Goal: Information Seeking & Learning: Find specific fact

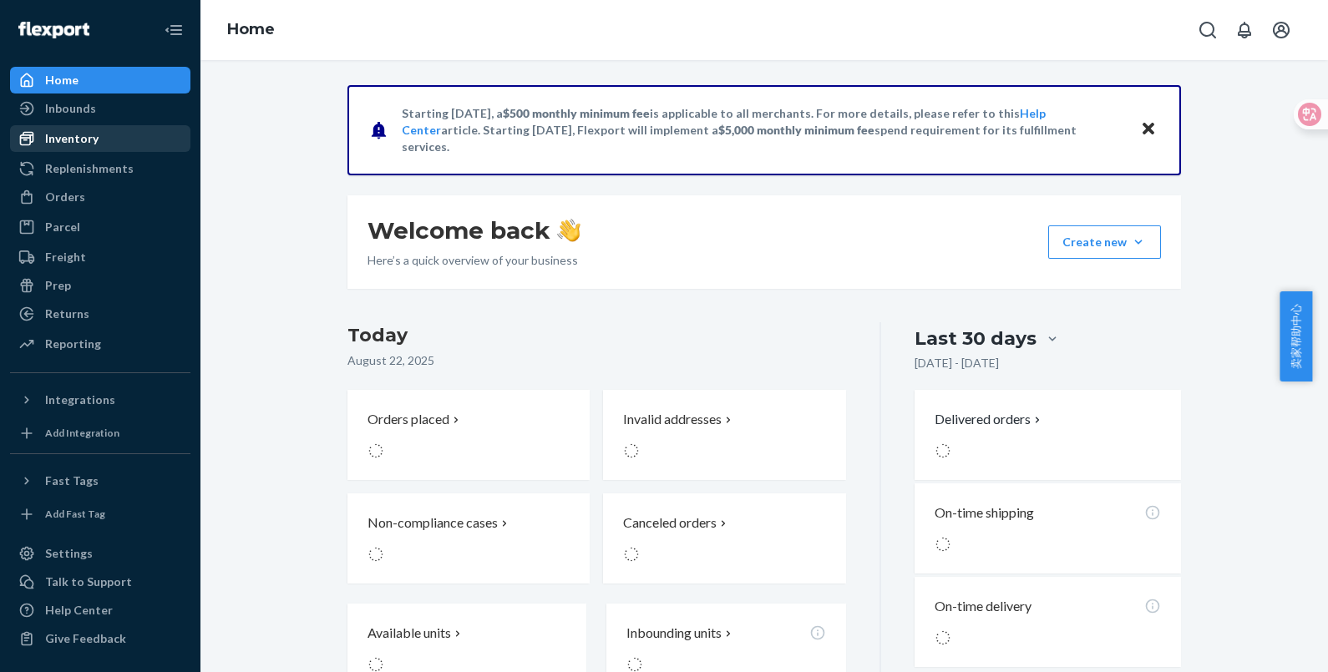
click at [97, 142] on div "Inventory" at bounding box center [100, 138] width 177 height 23
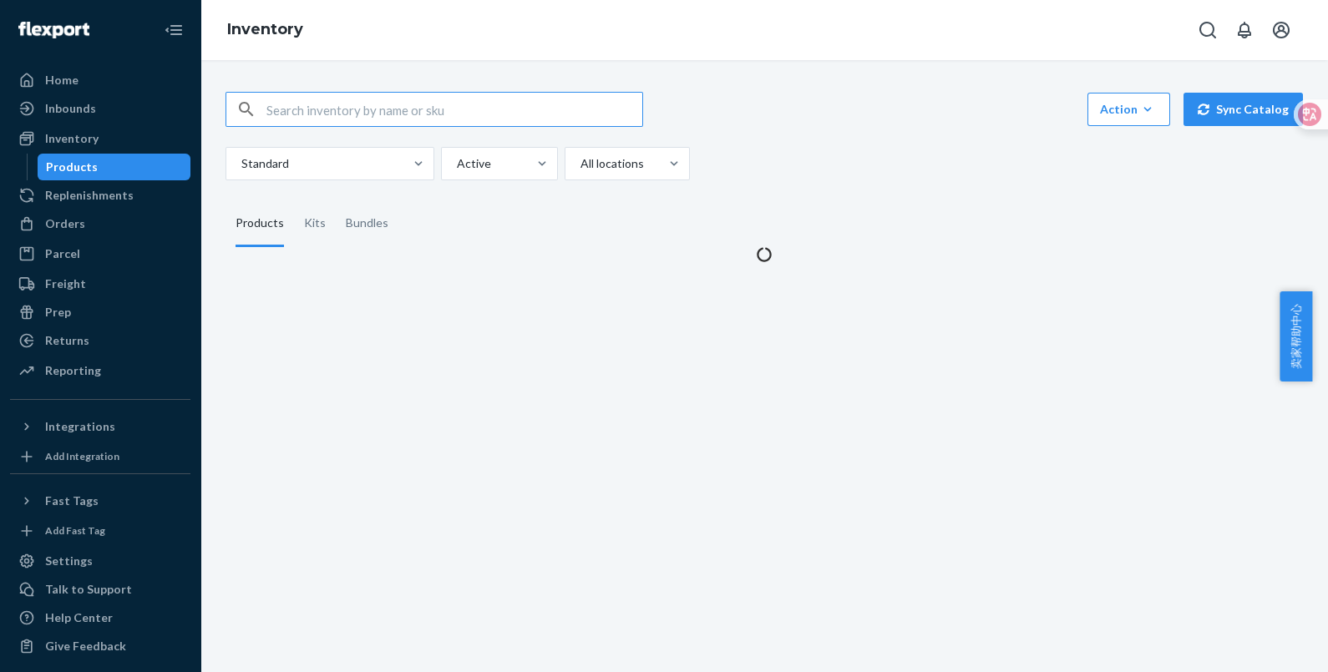
click at [386, 114] on input "text" at bounding box center [454, 109] width 376 height 33
type input "454296123"
drag, startPoint x: 275, startPoint y: 111, endPoint x: 243, endPoint y: 108, distance: 31.9
click at [244, 109] on div "454296123" at bounding box center [434, 109] width 416 height 33
click at [96, 208] on link "Replenishments" at bounding box center [100, 195] width 180 height 27
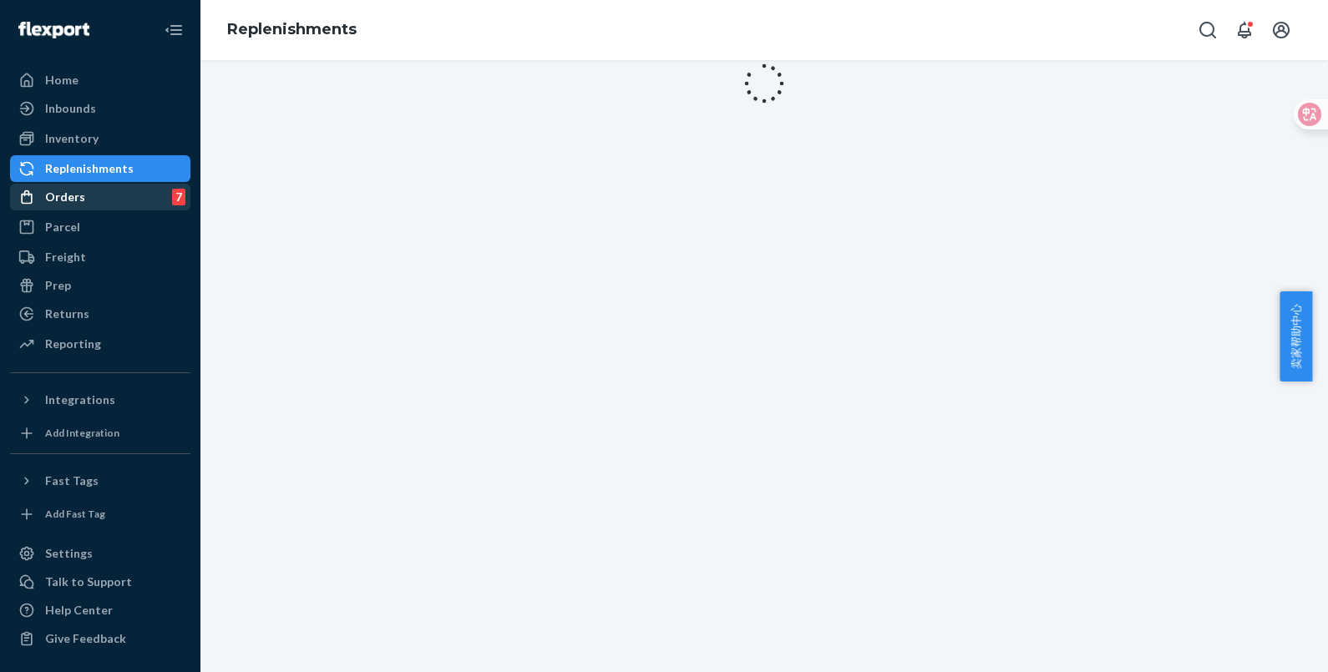
click at [104, 197] on div "Orders 7" at bounding box center [100, 196] width 177 height 23
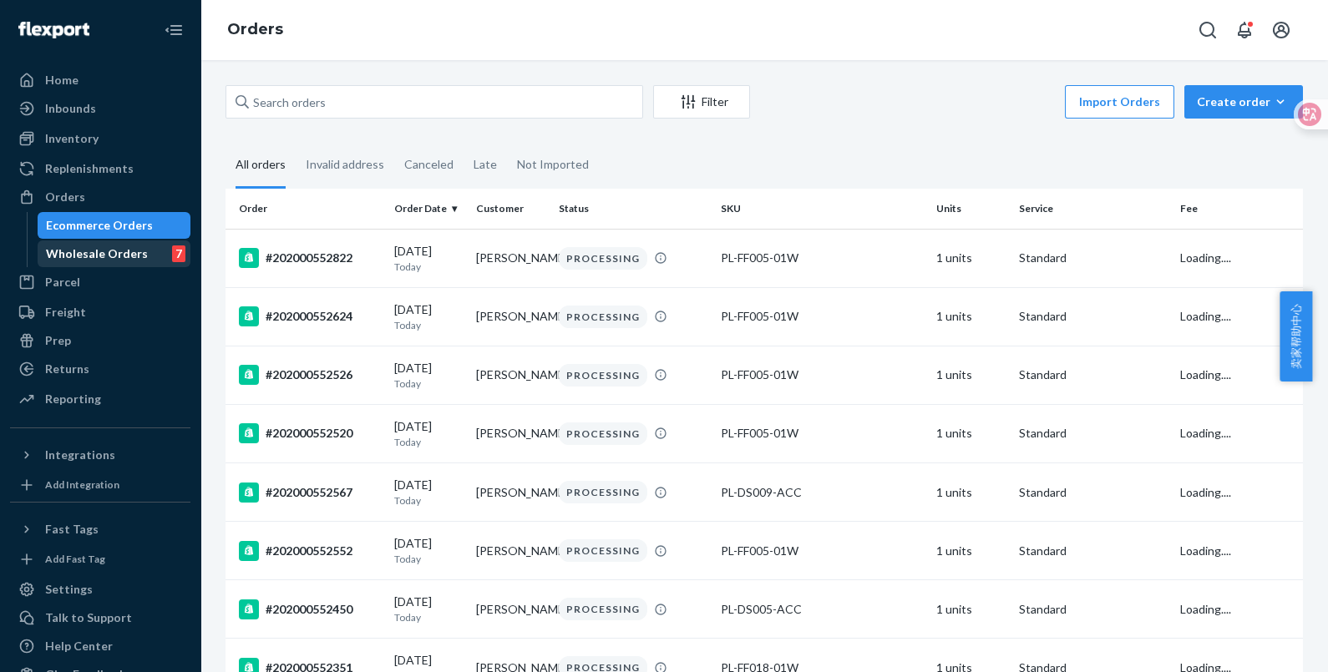
click at [138, 258] on div "Wholesale Orders" at bounding box center [97, 253] width 102 height 17
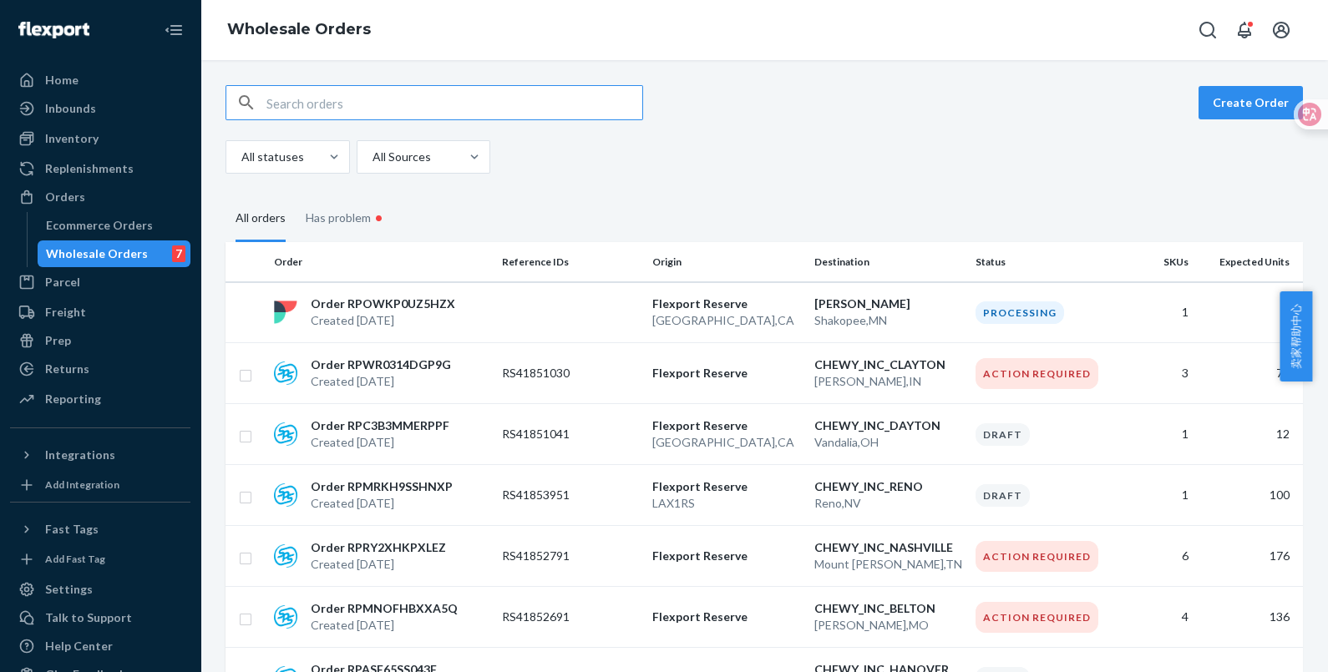
click at [448, 115] on input "text" at bounding box center [454, 102] width 376 height 33
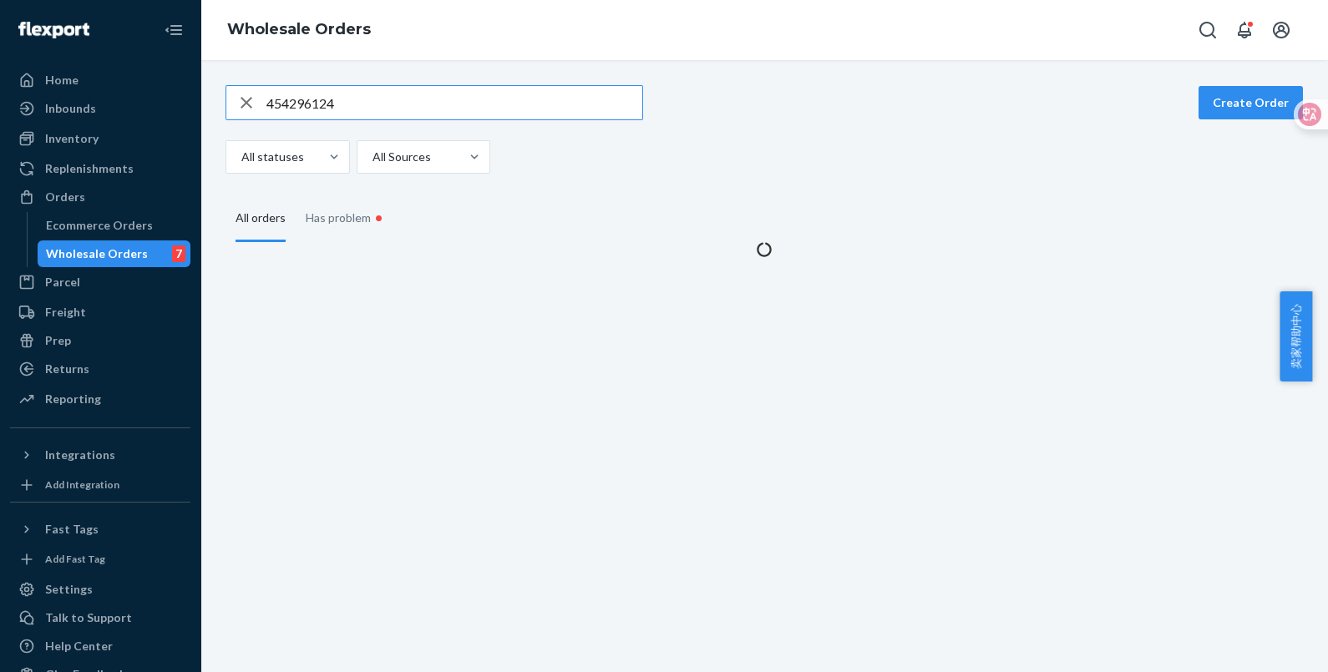
type input "454296124"
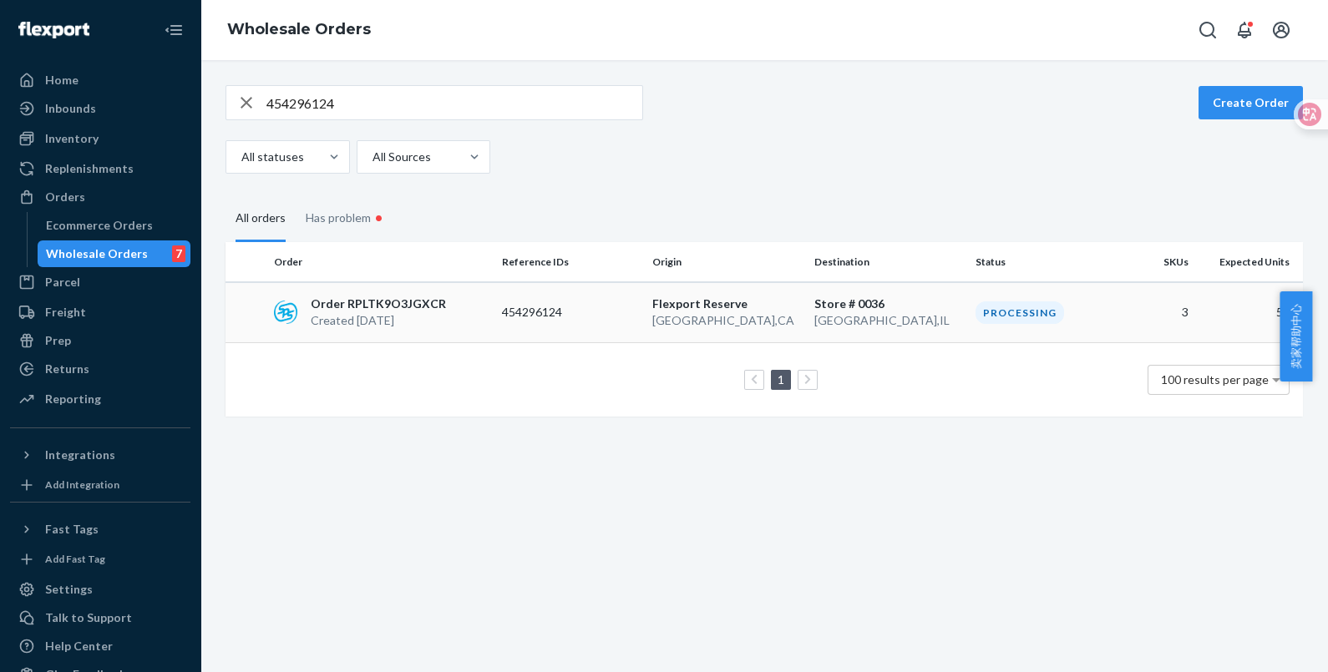
click at [402, 306] on p "Order RPLTK9O3JGXCR" at bounding box center [378, 304] width 135 height 17
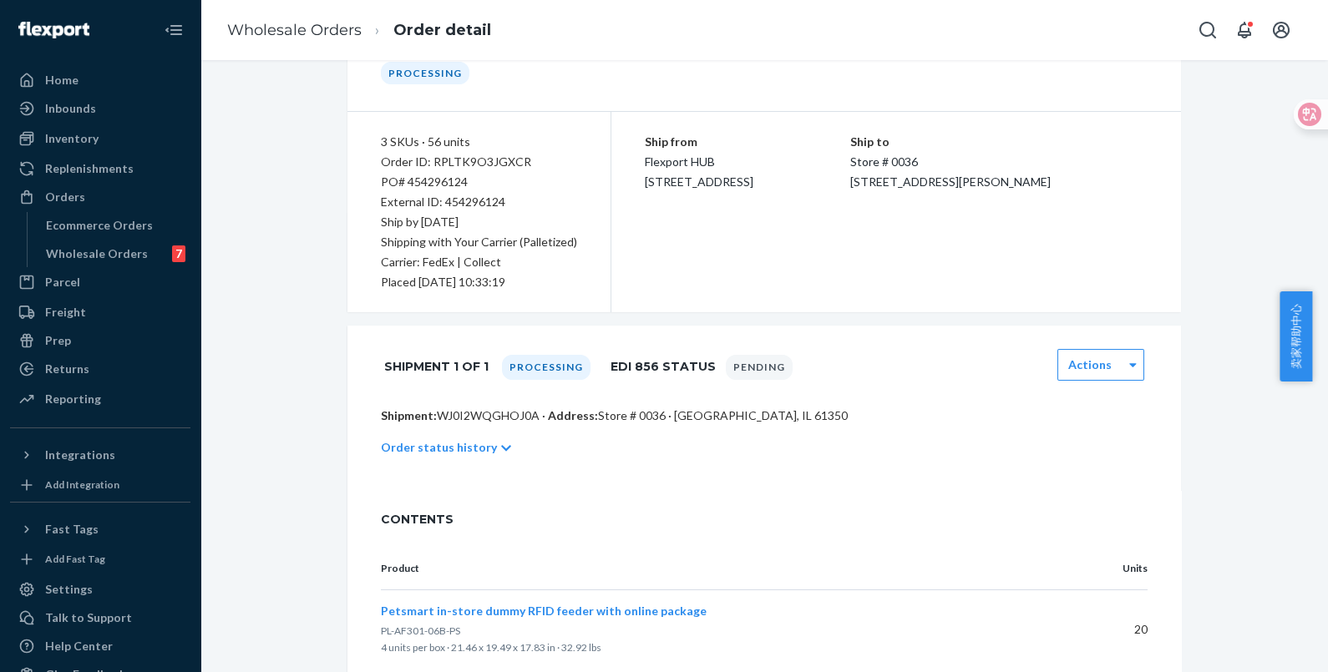
scroll to position [311, 0]
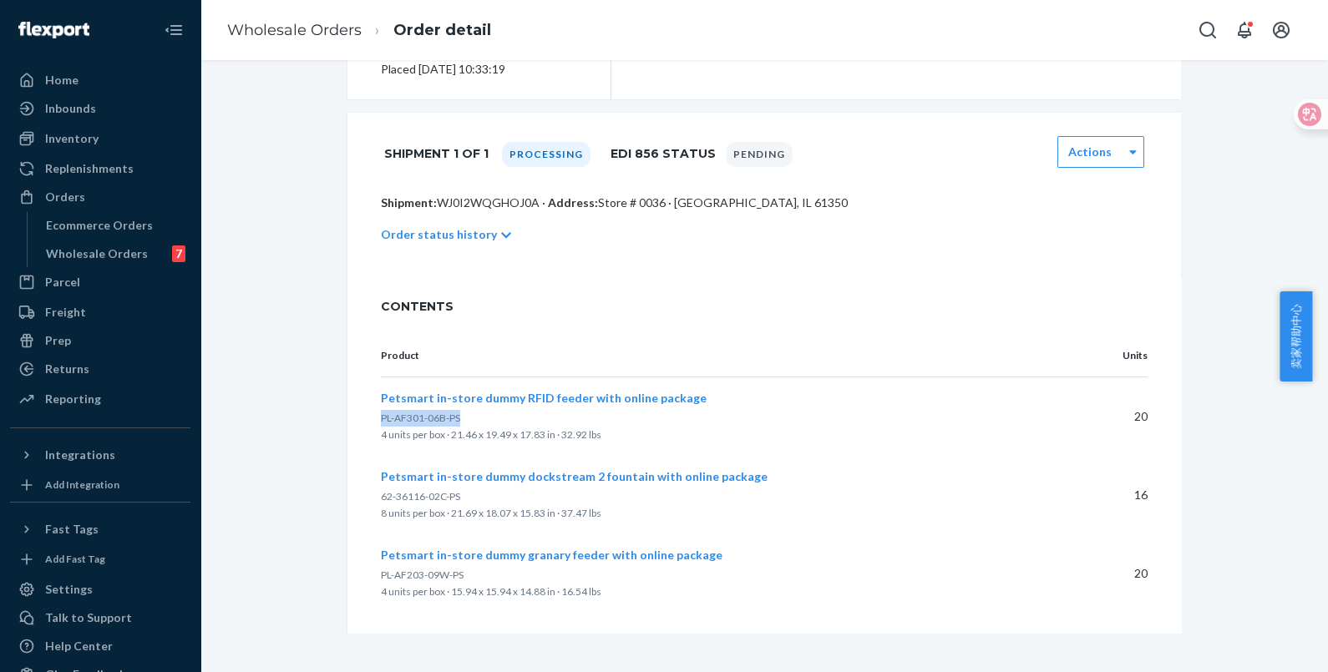
drag, startPoint x: 455, startPoint y: 418, endPoint x: 372, endPoint y: 418, distance: 83.5
click at [381, 418] on p "PL-AF301-06B-PS" at bounding box center [716, 418] width 670 height 17
copy span "PL-AF301-06B-PS"
drag, startPoint x: 80, startPoint y: 125, endPoint x: 131, endPoint y: 121, distance: 51.1
click at [80, 127] on div "Inventory" at bounding box center [100, 138] width 177 height 23
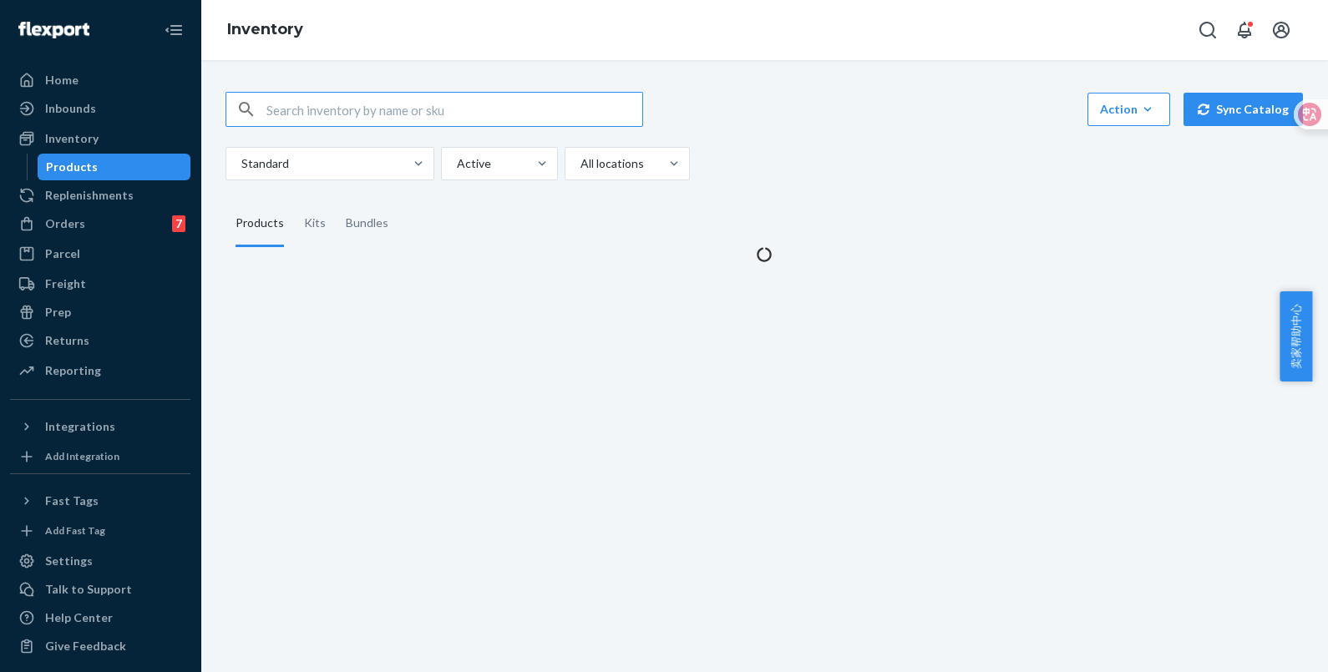
click at [363, 109] on input "text" at bounding box center [454, 109] width 376 height 33
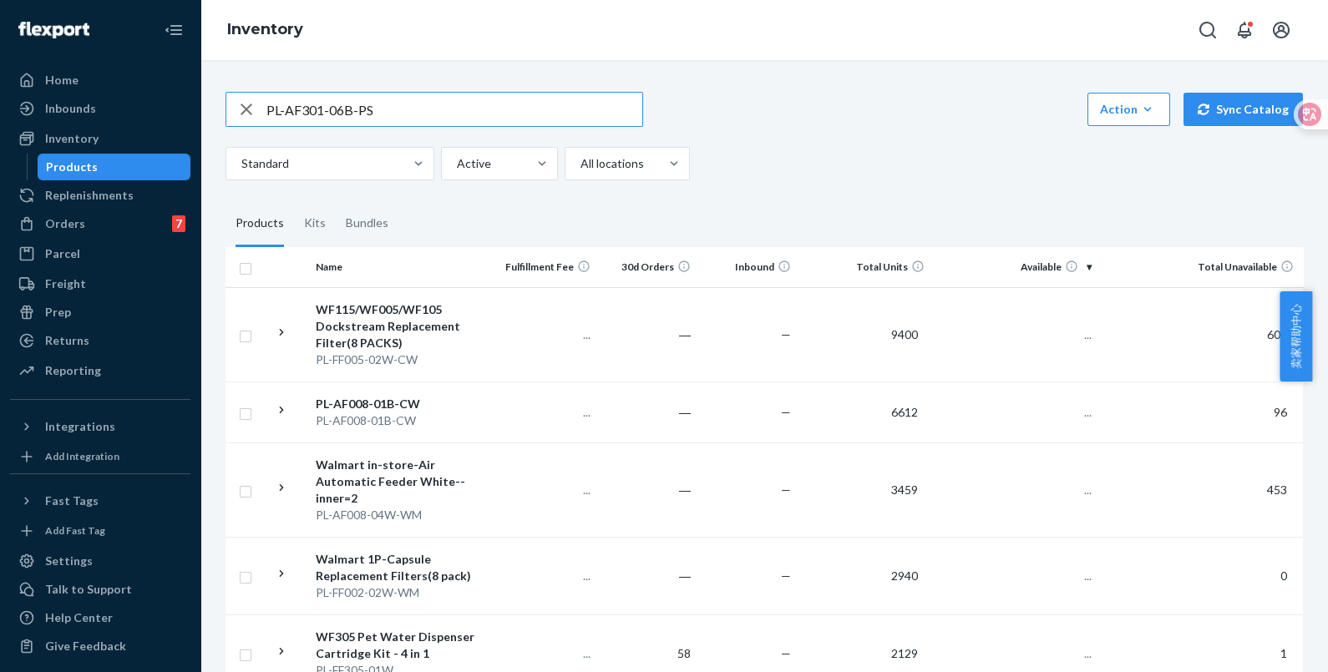
type input "PL-AF301-06B-PS"
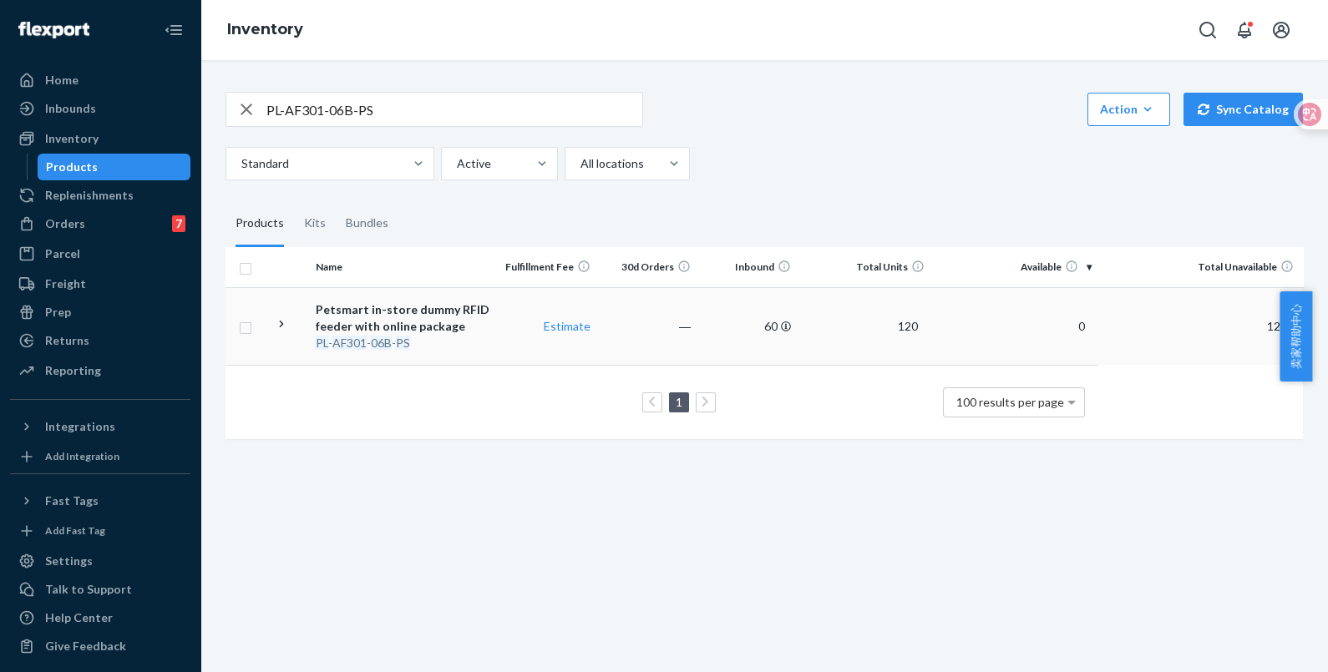
click at [396, 338] on em "PS" at bounding box center [403, 343] width 14 height 14
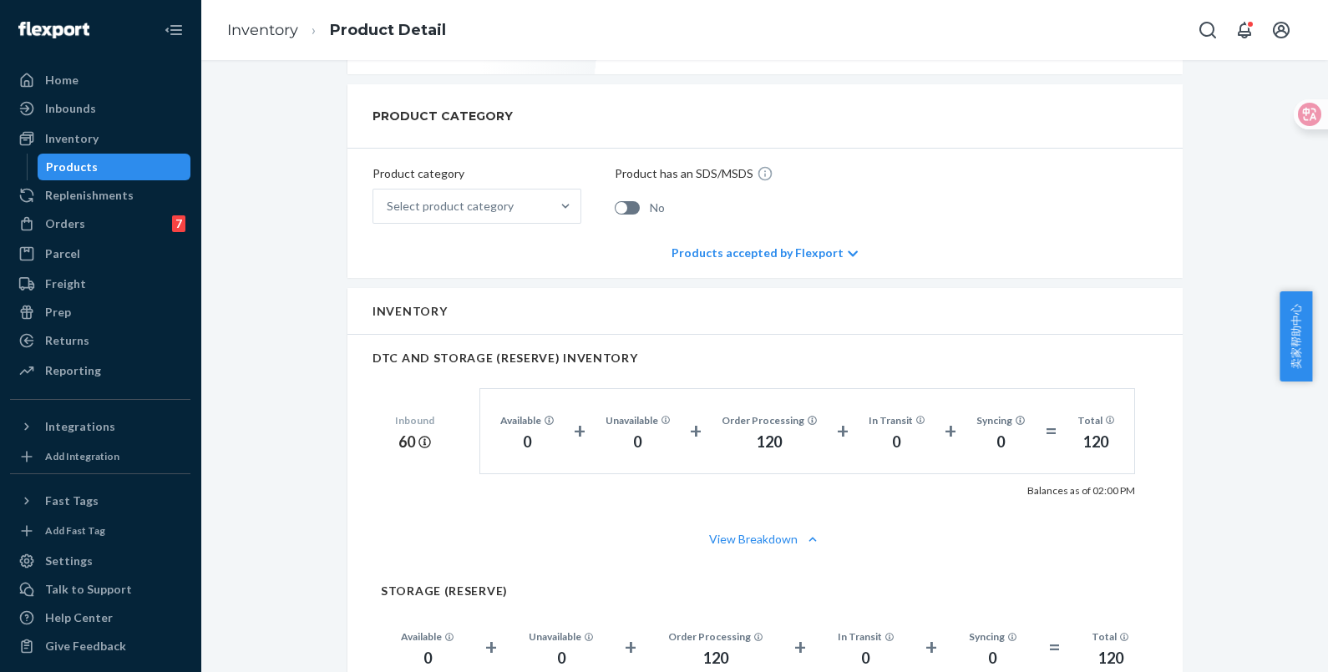
scroll to position [730, 0]
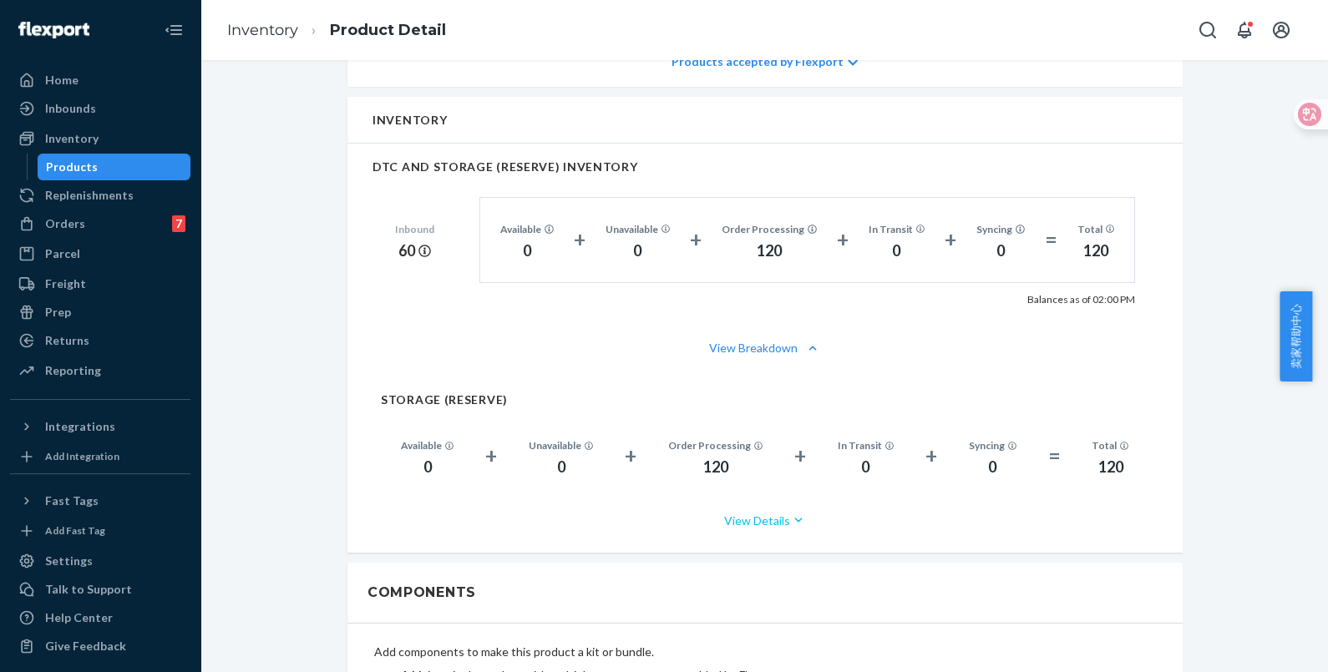
click at [795, 514] on icon "button" at bounding box center [798, 520] width 17 height 17
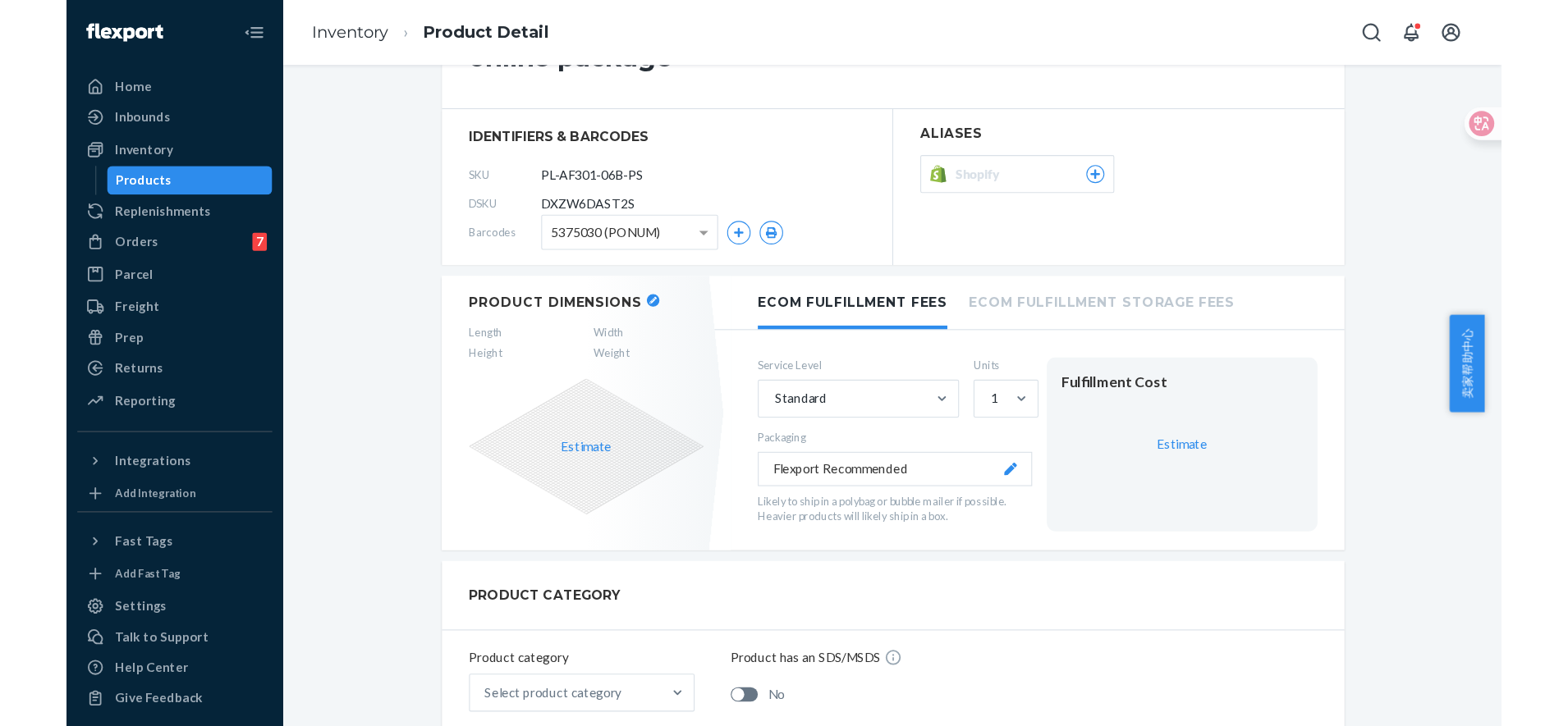
scroll to position [0, 0]
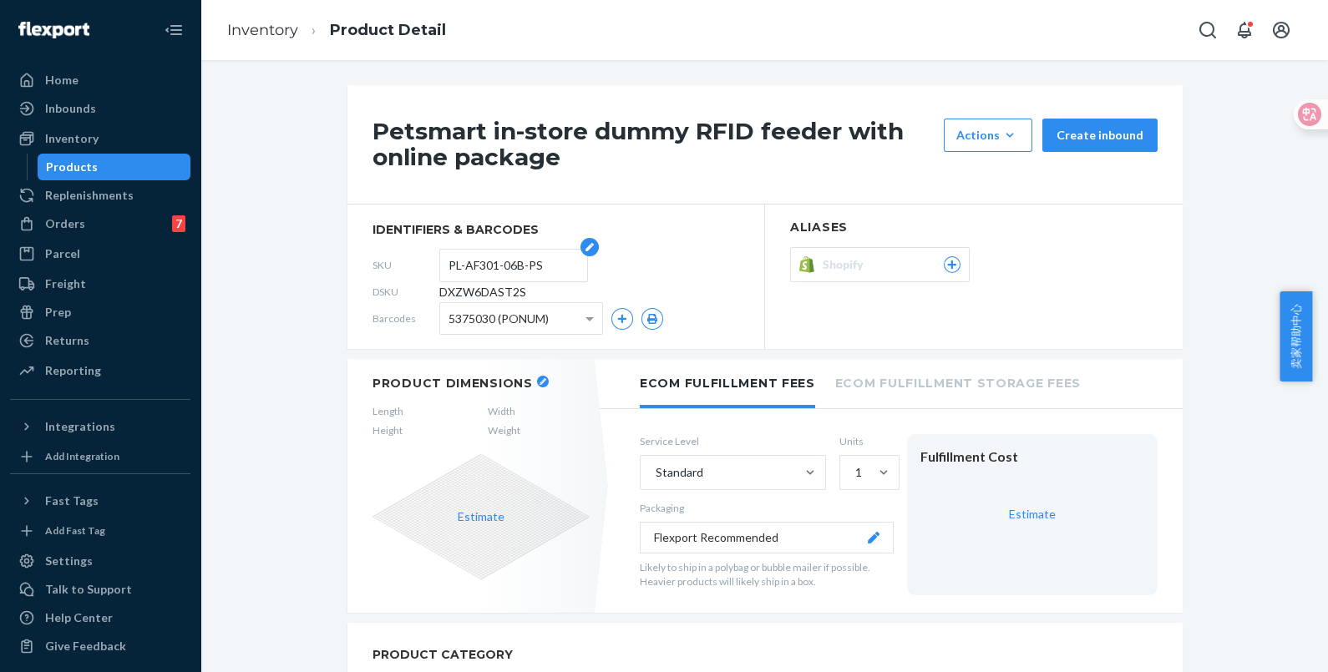
drag, startPoint x: 543, startPoint y: 269, endPoint x: 433, endPoint y: 266, distance: 109.4
click at [439, 266] on form "PL-AF301-06B-PS" at bounding box center [513, 265] width 149 height 33
click at [73, 230] on div "Orders" at bounding box center [65, 223] width 40 height 17
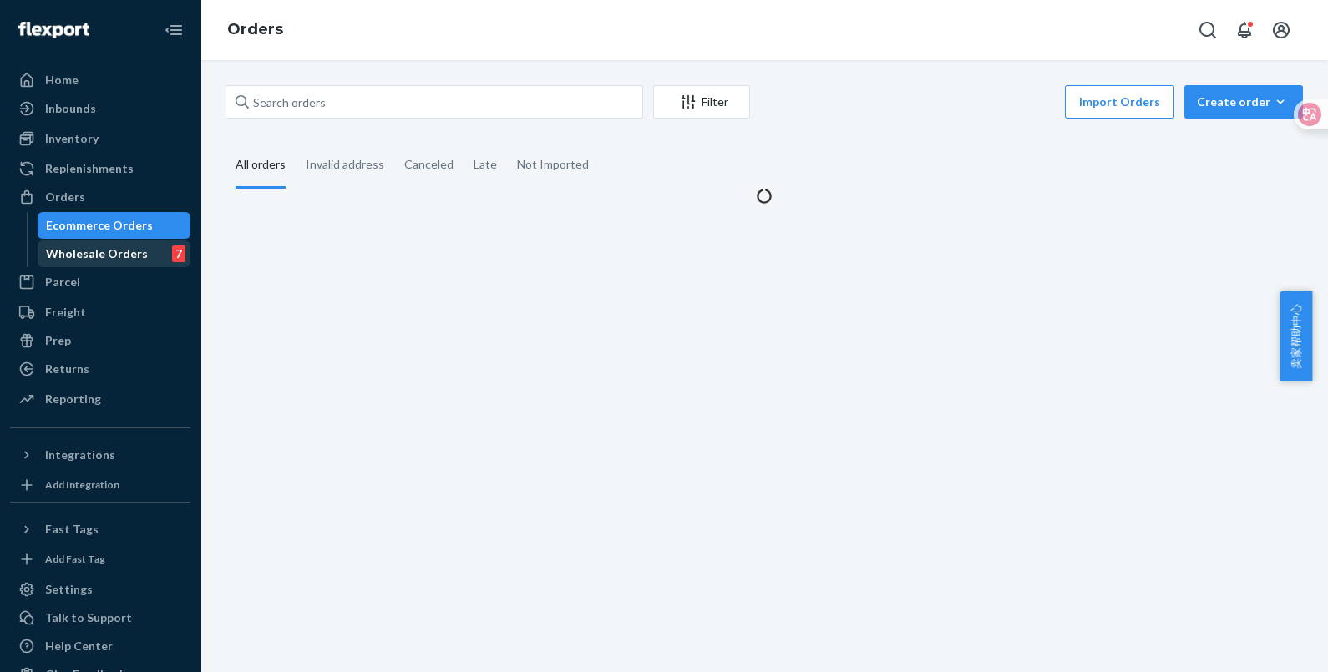
click at [80, 256] on div "Wholesale Orders" at bounding box center [97, 253] width 102 height 17
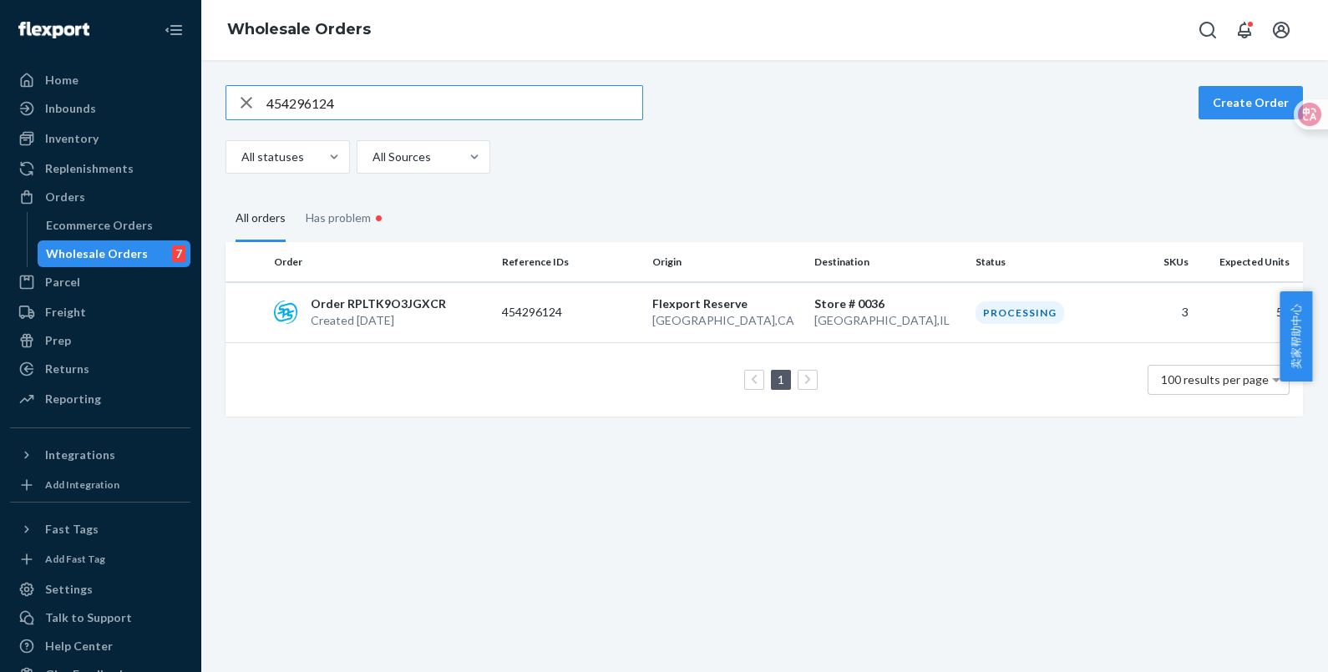
click at [237, 104] on icon "button" at bounding box center [246, 102] width 20 height 33
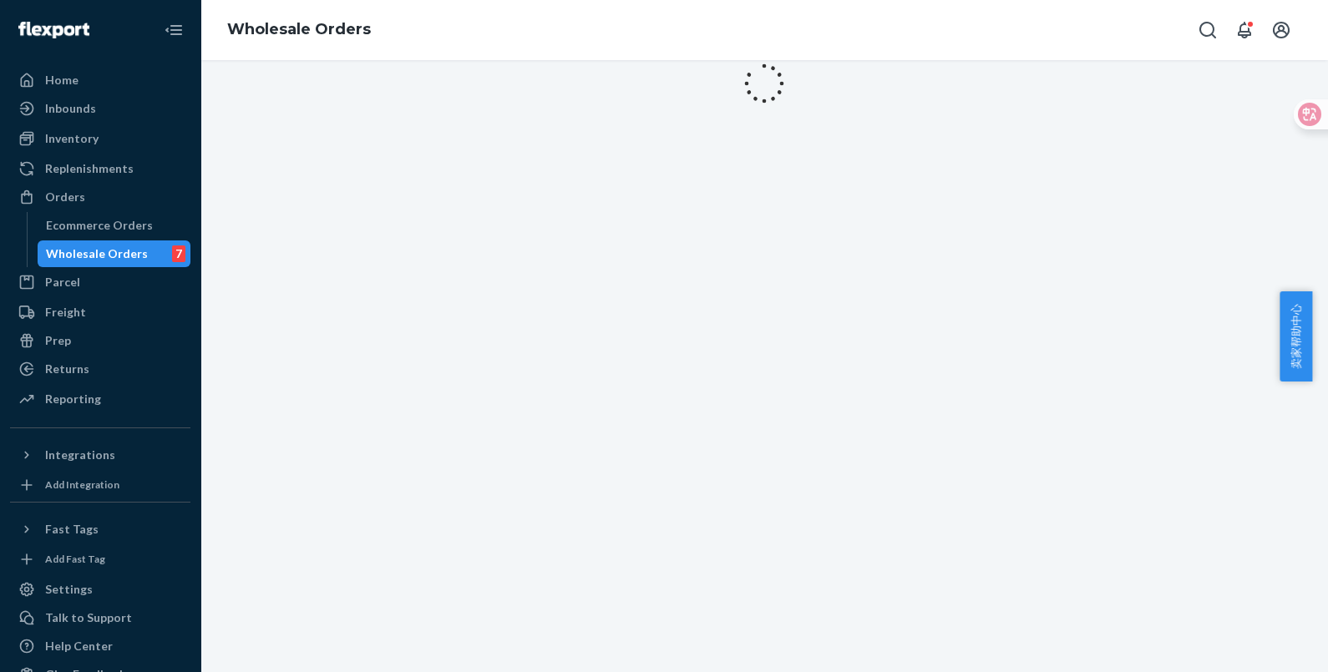
click at [347, 99] on div at bounding box center [763, 83] width 1127 height 60
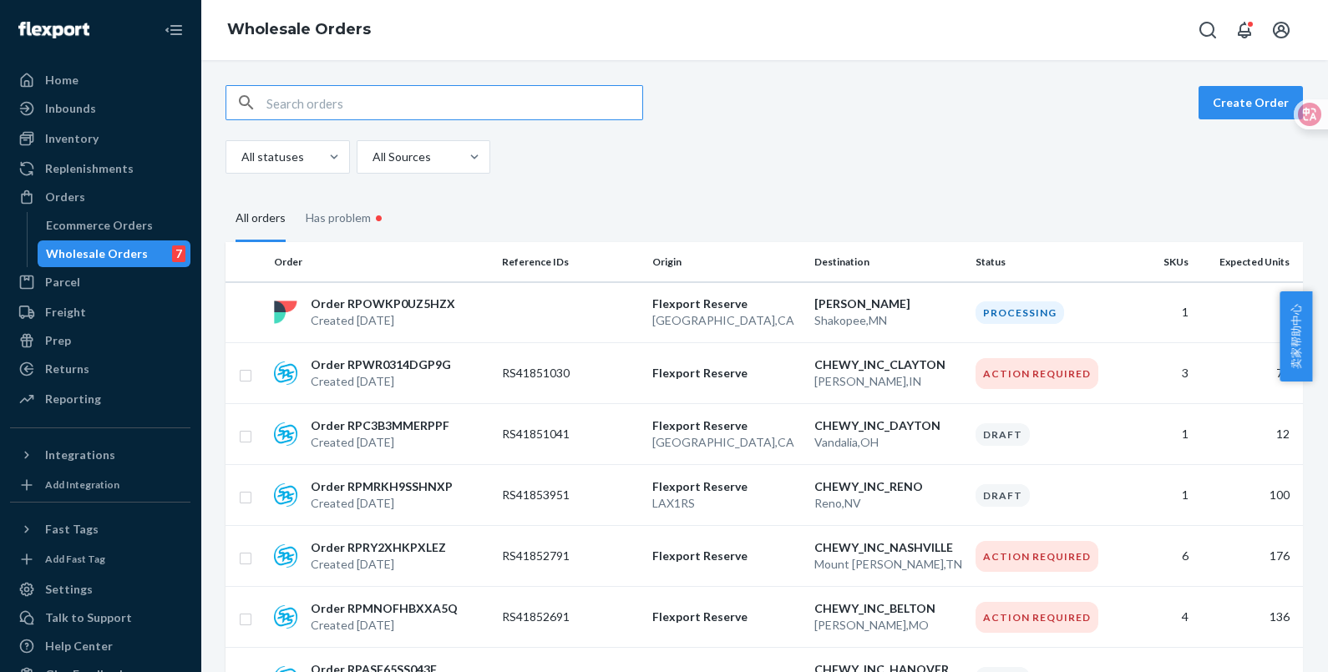
click at [316, 102] on input "text" at bounding box center [454, 102] width 376 height 33
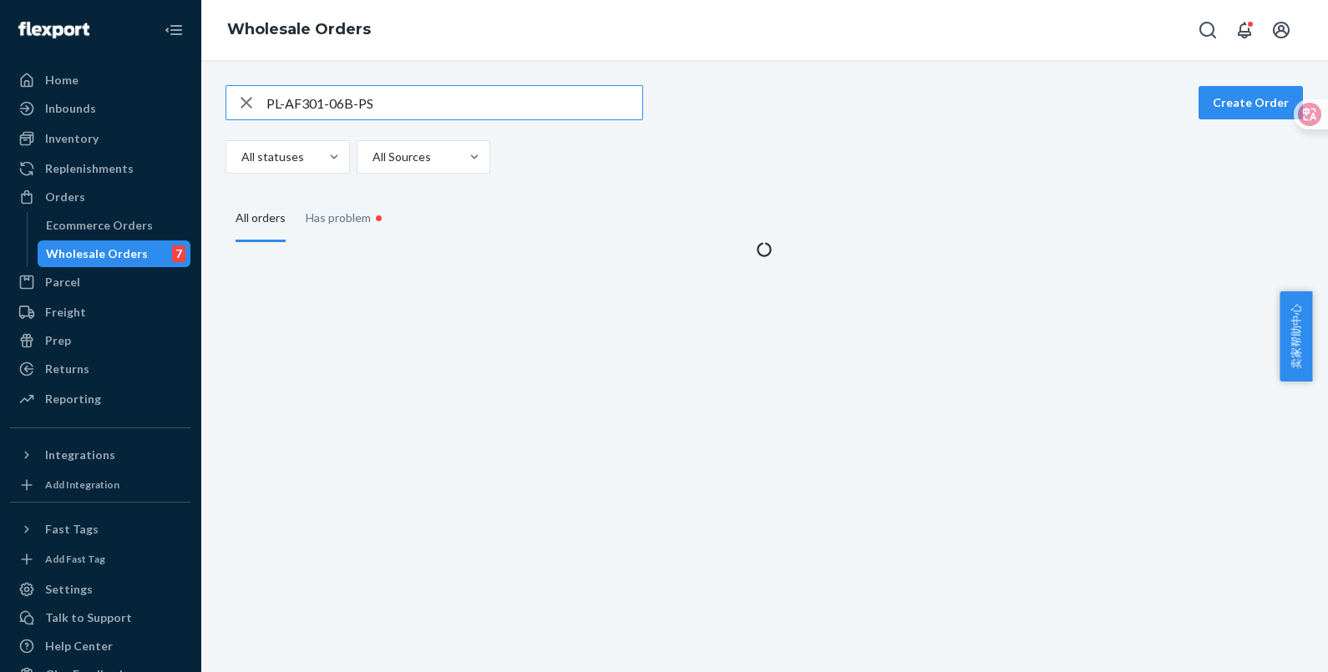
type input "PL-AF301-06B-PS"
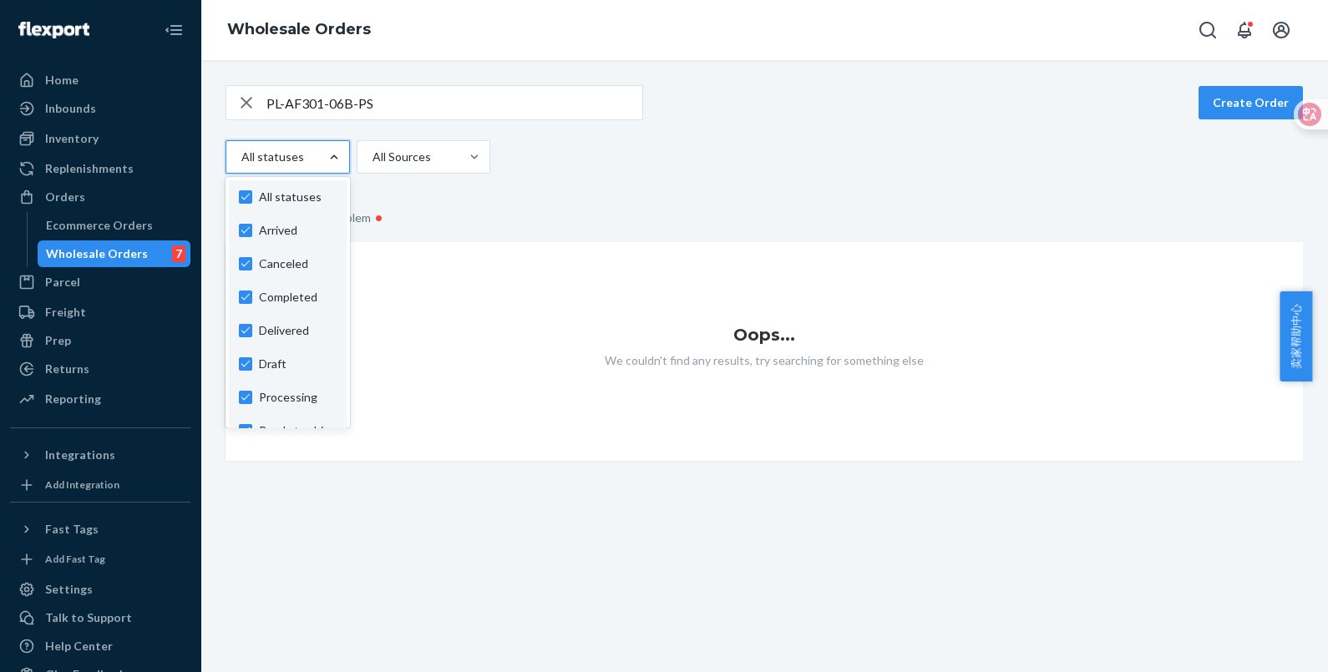
click at [681, 187] on div "PL-AF301-06B-PS Create Order option Arrived focused, 1 of 11. 11 results availa…" at bounding box center [764, 273] width 1102 height 376
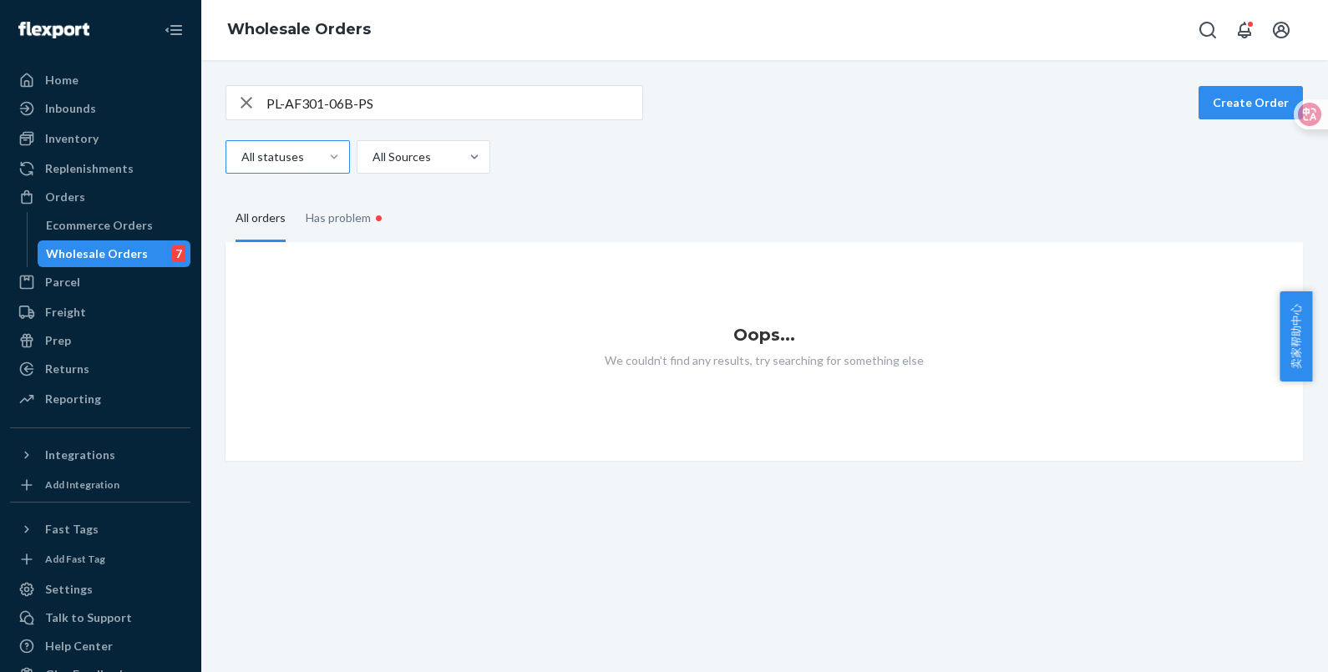
click at [245, 101] on icon "button" at bounding box center [246, 103] width 12 height 12
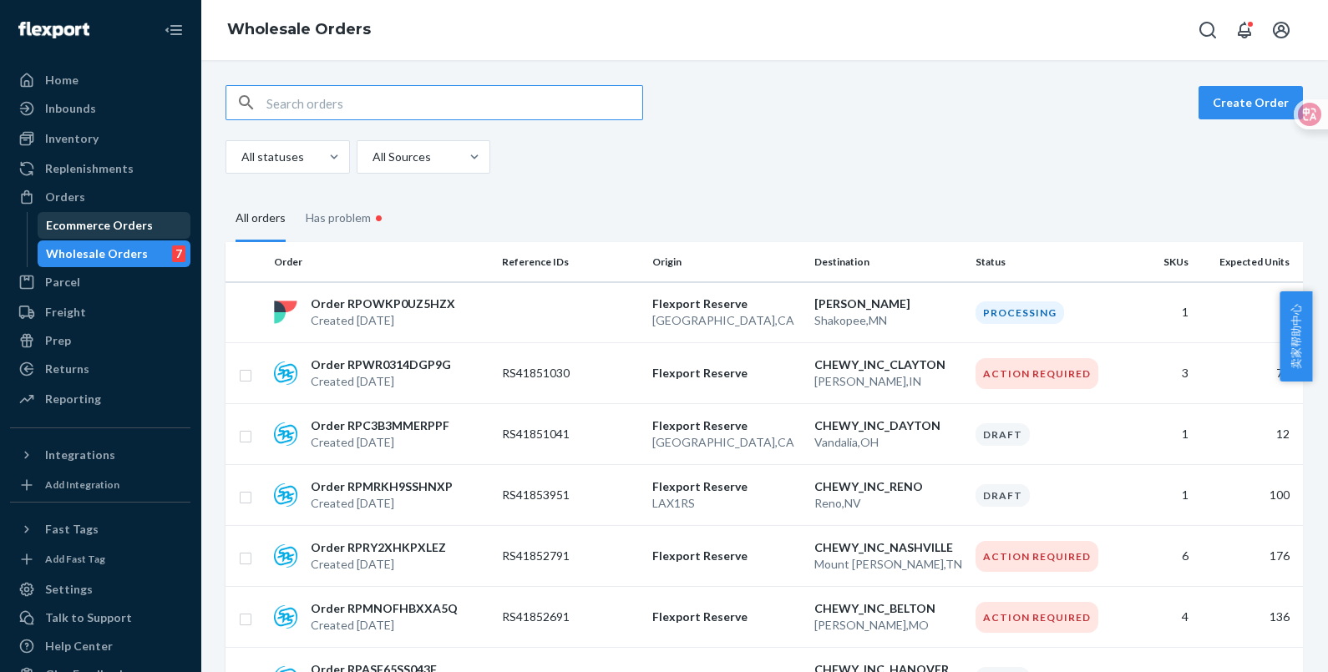
drag, startPoint x: 99, startPoint y: 220, endPoint x: 99, endPoint y: 234, distance: 13.4
click at [99, 220] on div "Ecommerce Orders" at bounding box center [99, 225] width 107 height 17
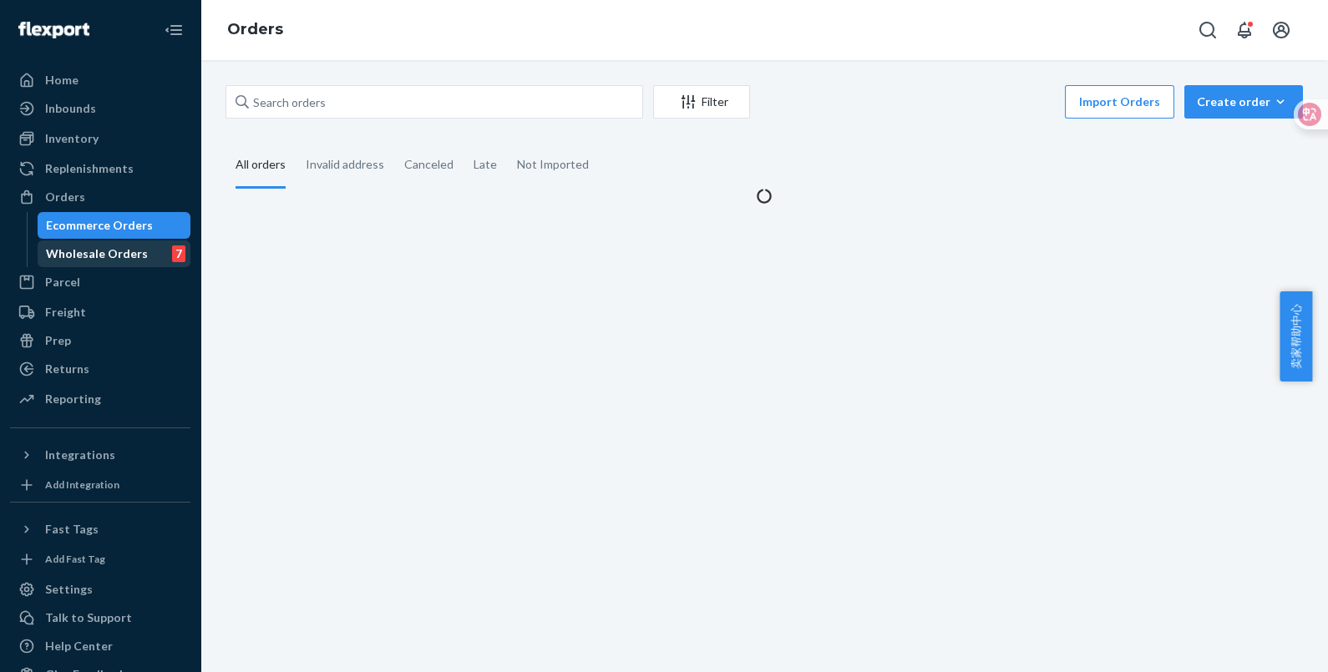
click at [99, 255] on div "Wholesale Orders" at bounding box center [97, 253] width 102 height 17
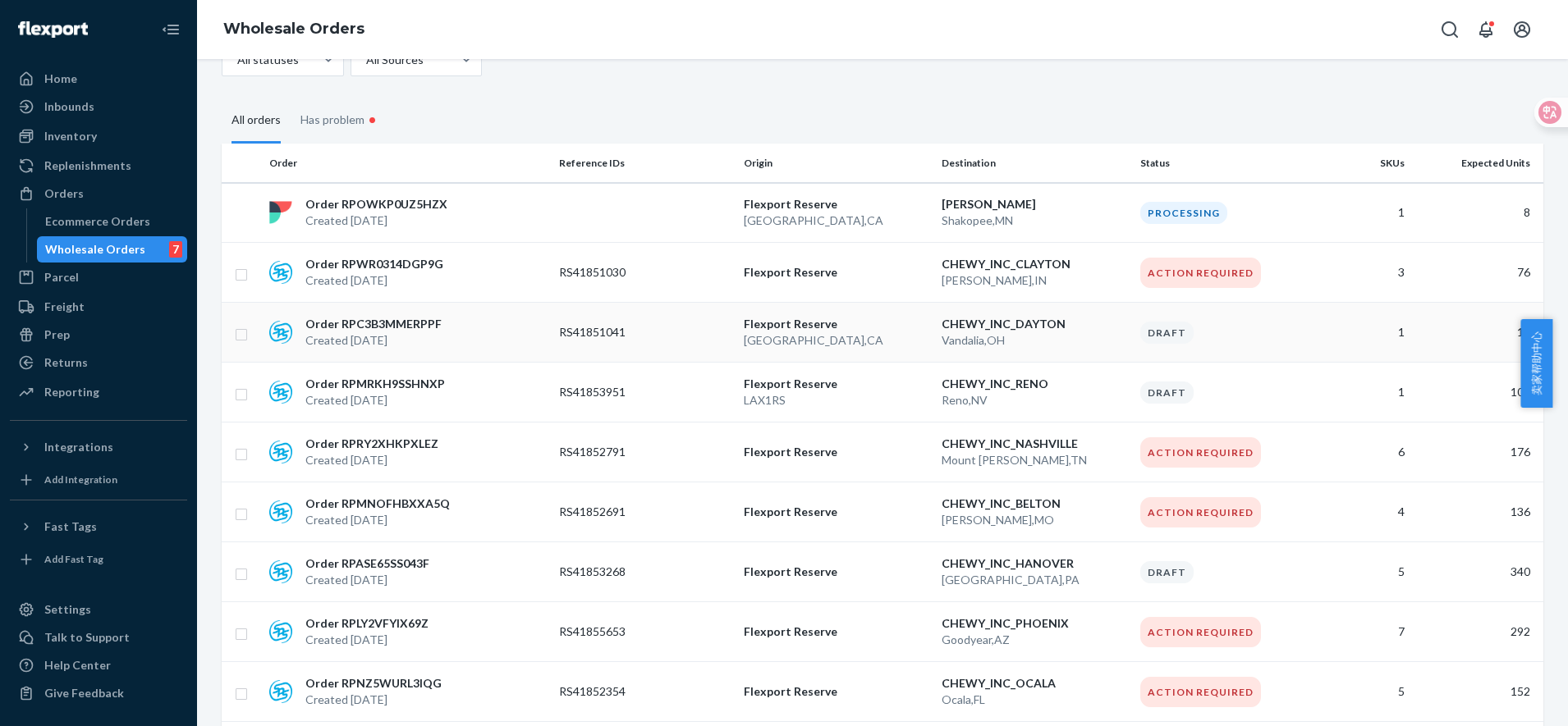
scroll to position [205, 0]
